Goal: Task Accomplishment & Management: Use online tool/utility

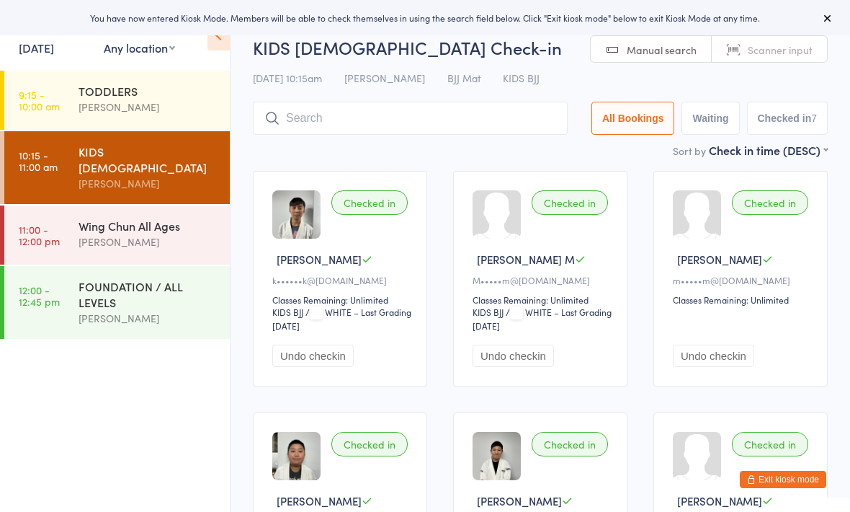
click at [415, 133] on input "search" at bounding box center [410, 118] width 315 height 33
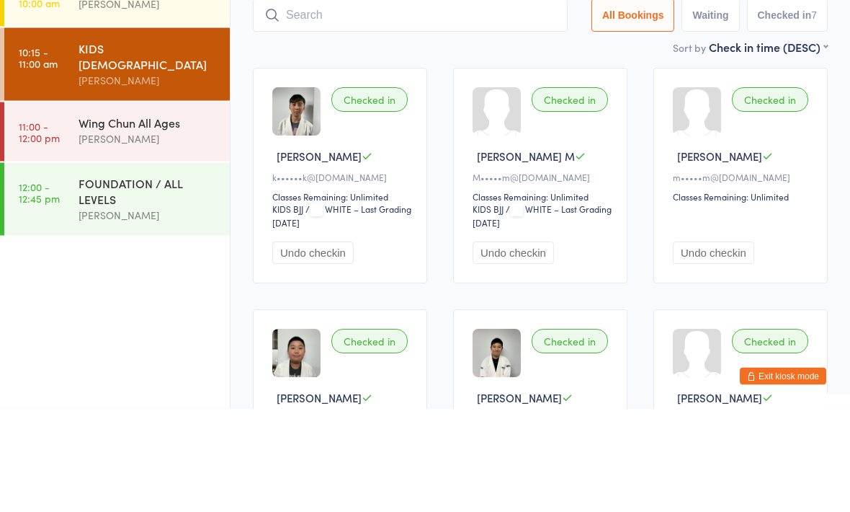
click at [220, 266] on div "FOUNDATION / ALL LEVELS [PERSON_NAME]" at bounding box center [154, 302] width 151 height 73
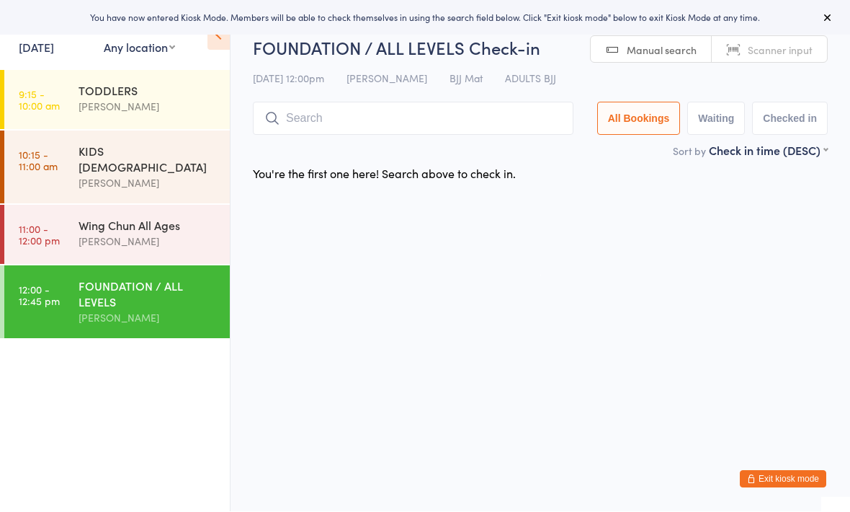
click at [151, 233] on div "[PERSON_NAME]" at bounding box center [148, 241] width 139 height 17
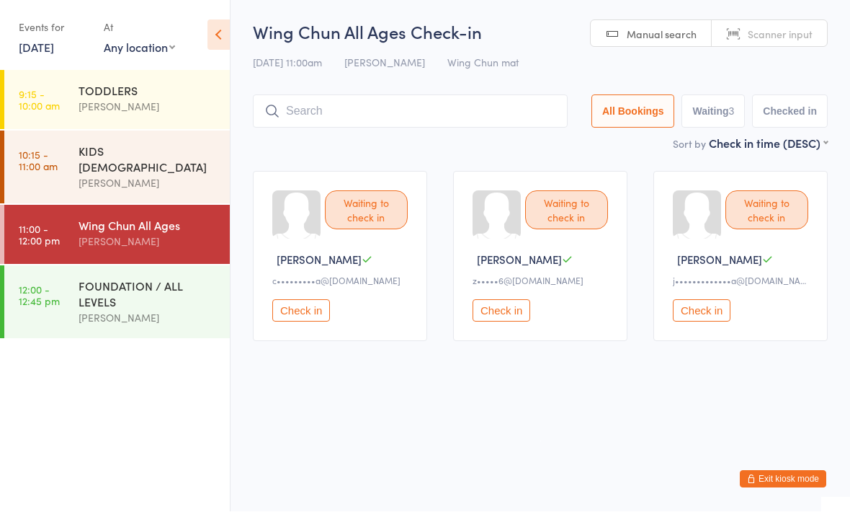
click at [425, 86] on div "Wing Chun All Ages Check-in [DATE] 11:00am [PERSON_NAME] [PERSON_NAME] mat Manu…" at bounding box center [540, 77] width 575 height 115
click at [450, 105] on input "search" at bounding box center [410, 111] width 315 height 33
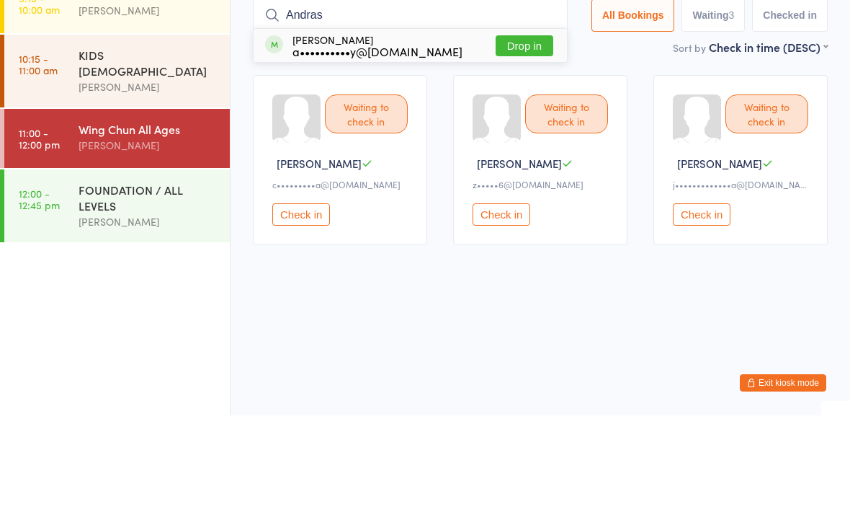
type input "Andras"
click at [516, 132] on button "Drop in" at bounding box center [525, 142] width 58 height 21
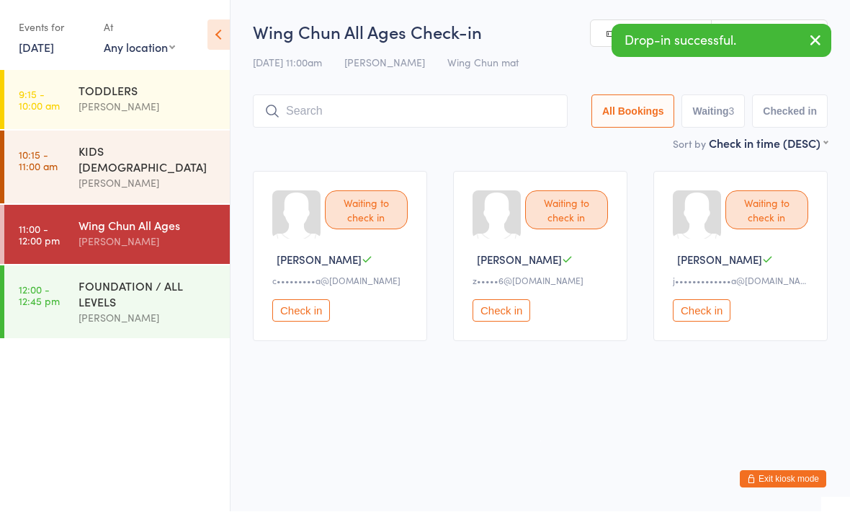
scroll to position [1, 0]
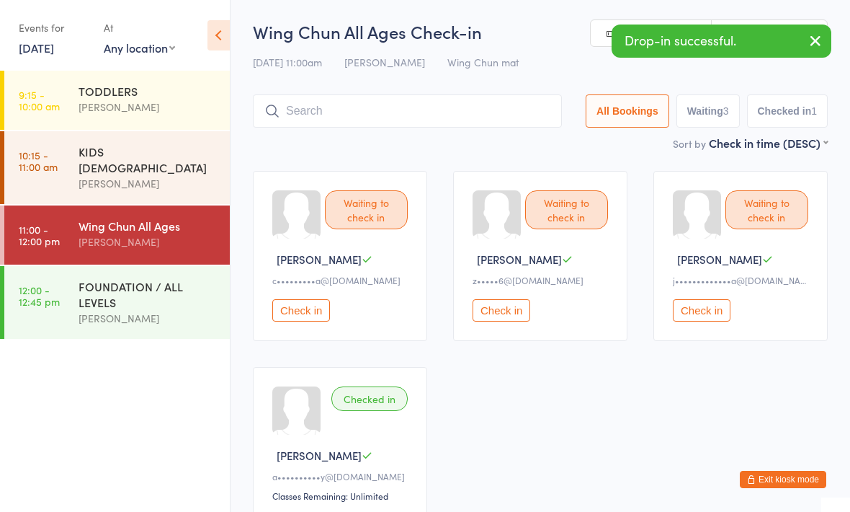
click at [462, 126] on input "search" at bounding box center [407, 110] width 309 height 33
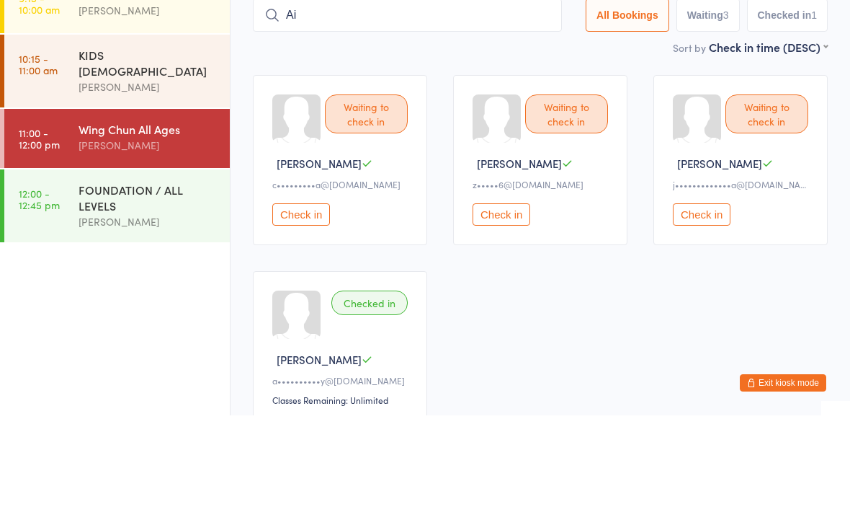
type input "A"
